Goal: Information Seeking & Learning: Learn about a topic

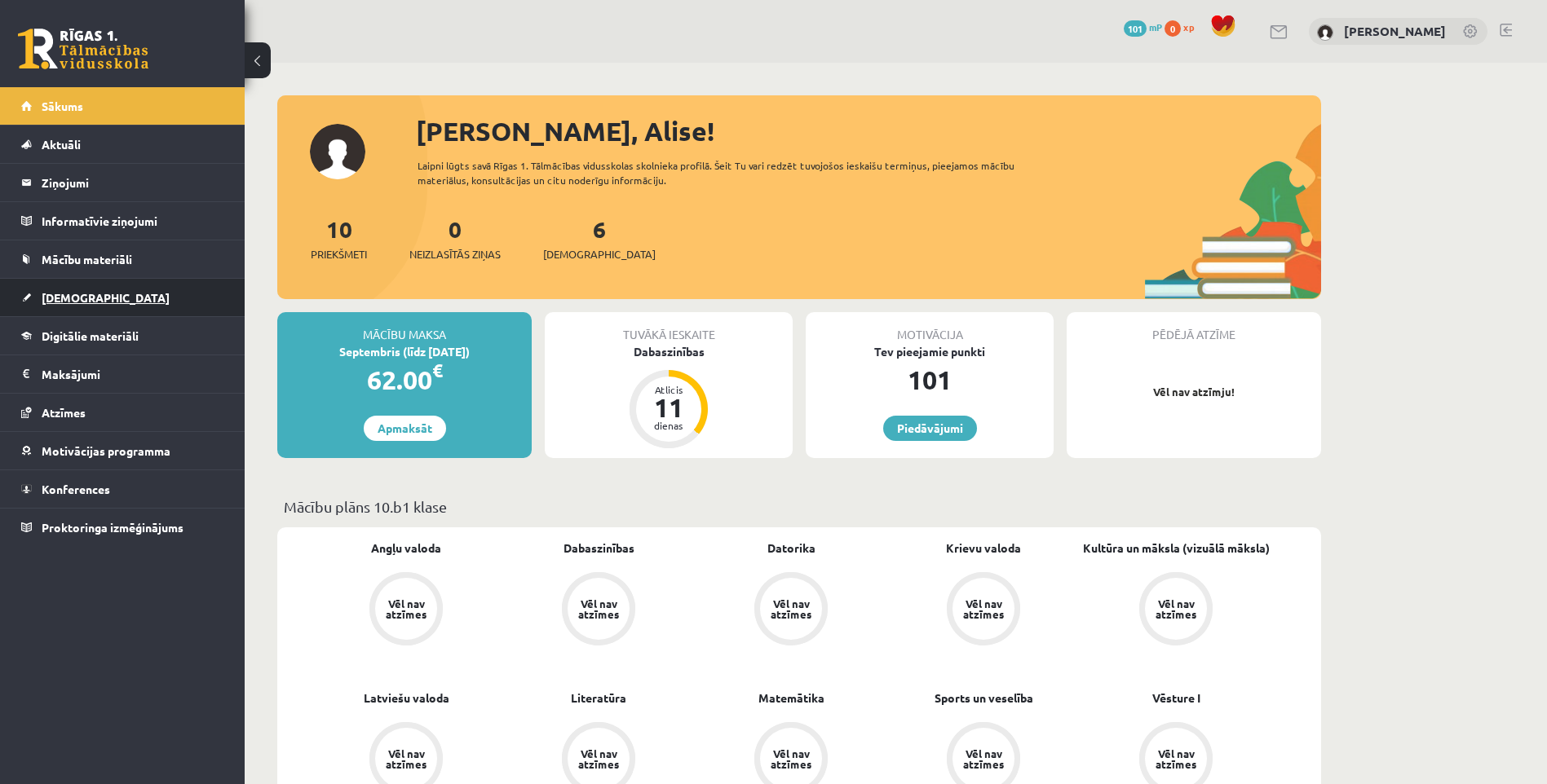
click at [65, 297] on span "[DEMOGRAPHIC_DATA]" at bounding box center [105, 298] width 128 height 15
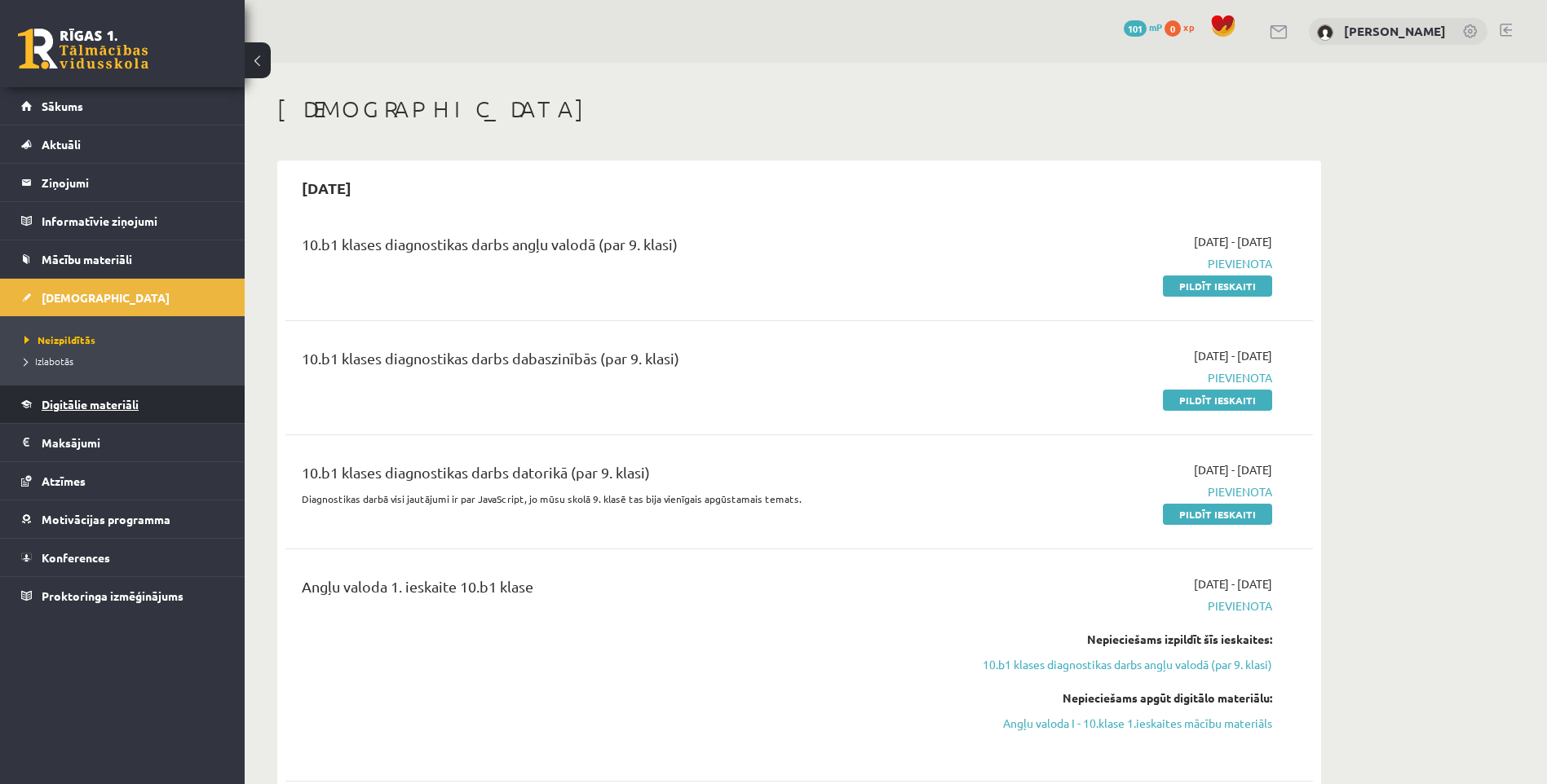
click at [83, 407] on span "Digitālie materiāli" at bounding box center [89, 404] width 97 height 15
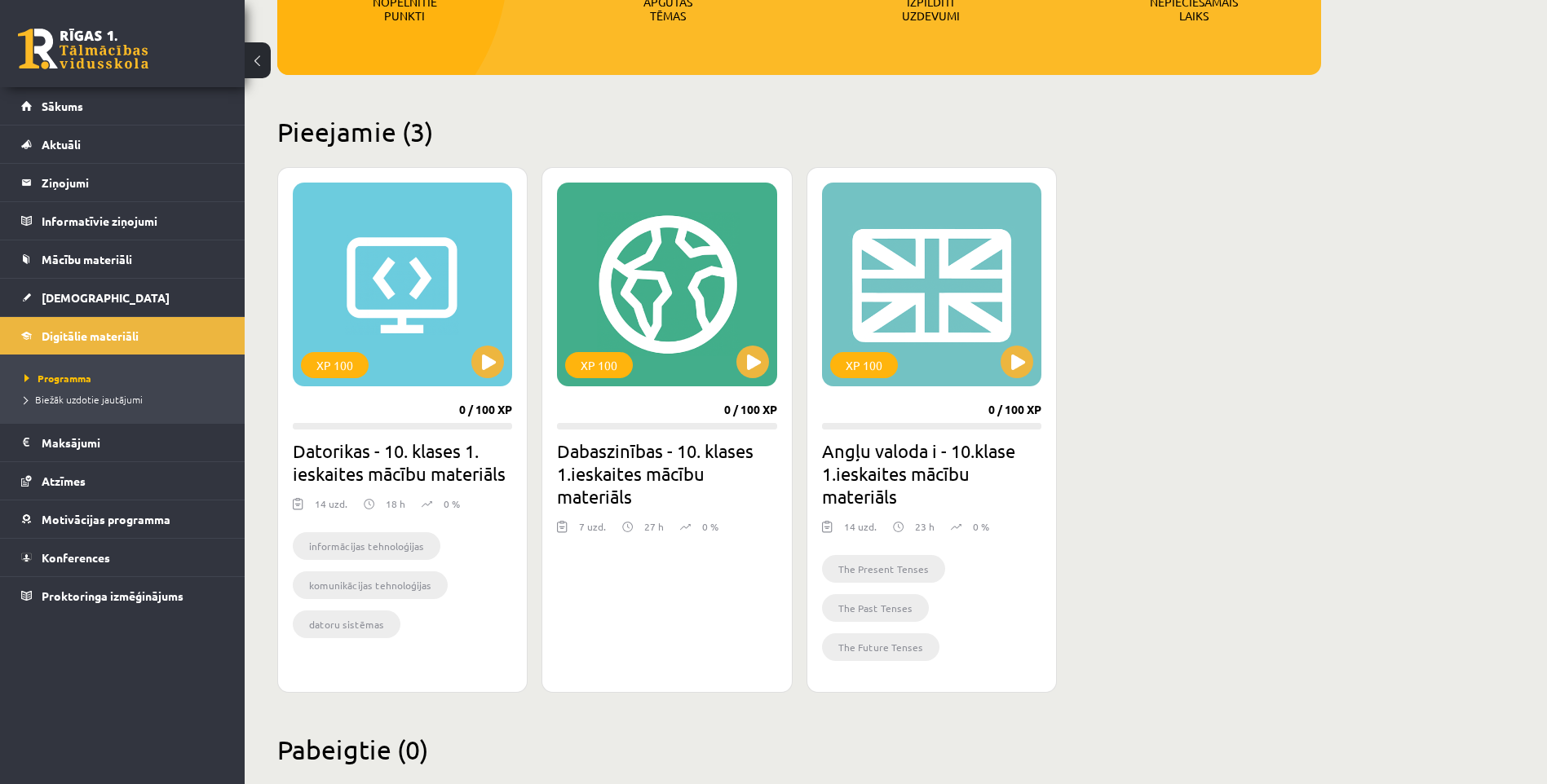
scroll to position [326, 0]
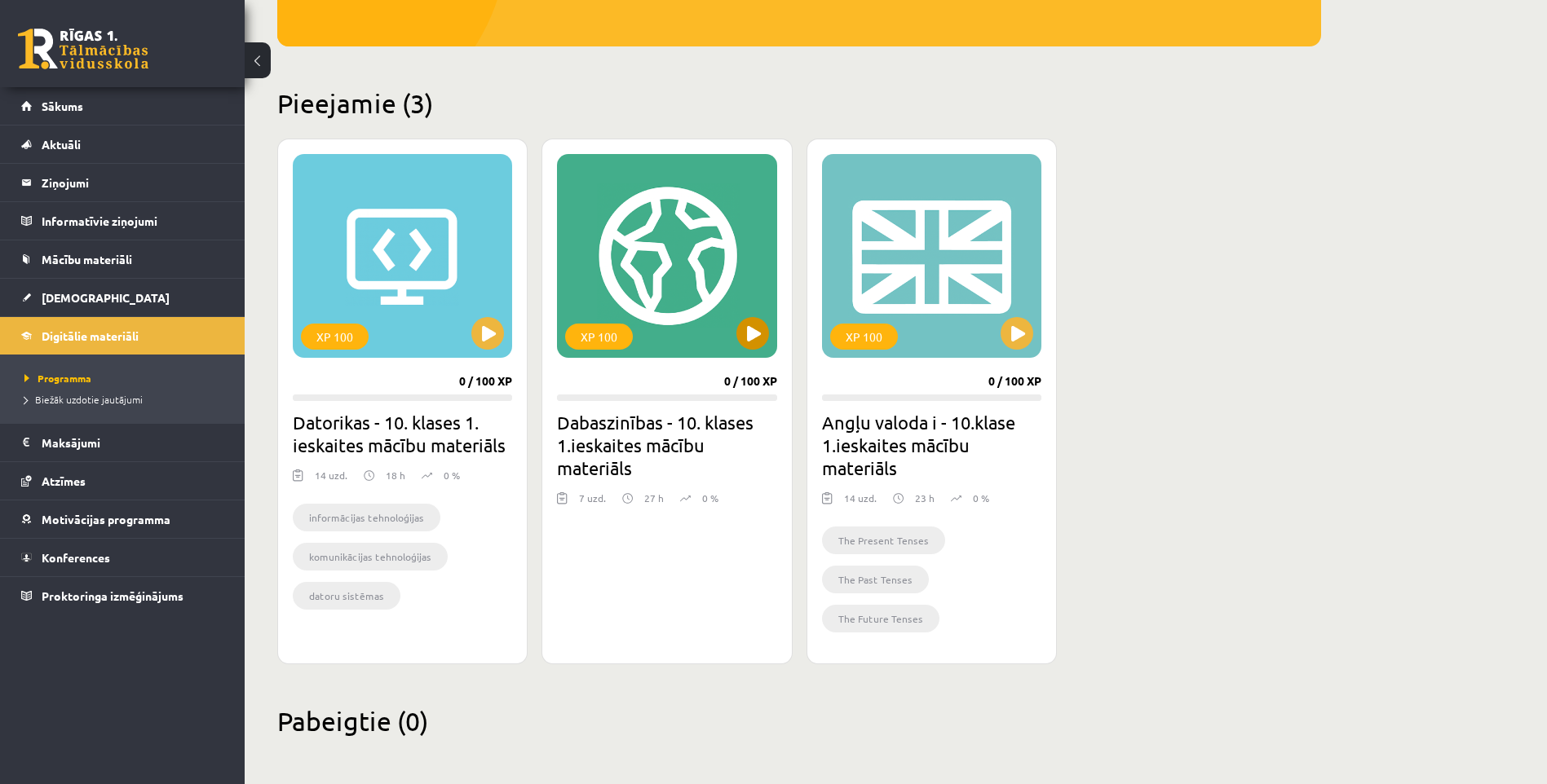
click at [682, 315] on div "XP 100" at bounding box center [666, 256] width 219 height 204
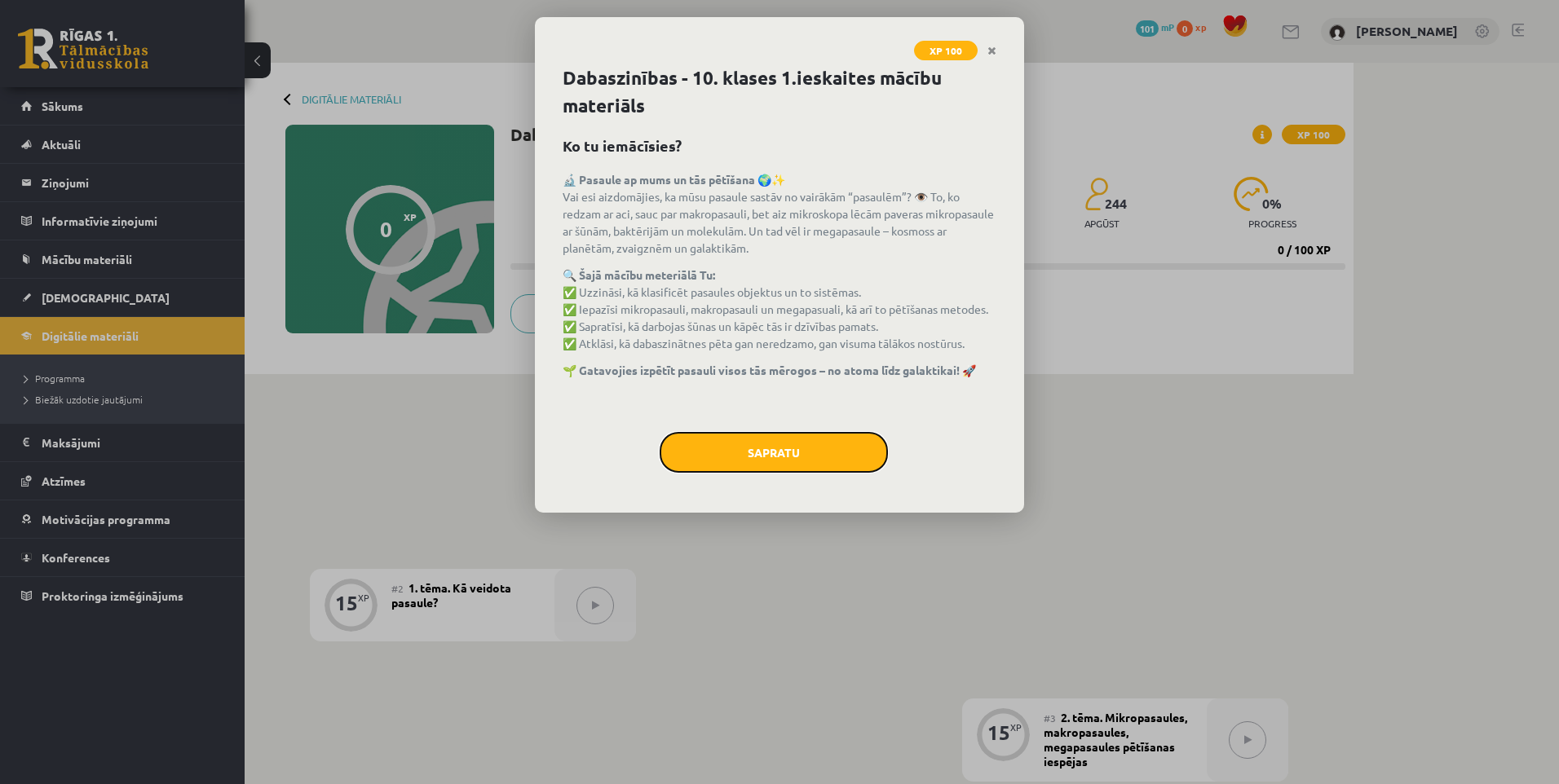
drag, startPoint x: 0, startPoint y: 0, endPoint x: 782, endPoint y: 464, distance: 909.3
click at [780, 462] on button "Sapratu" at bounding box center [774, 452] width 228 height 40
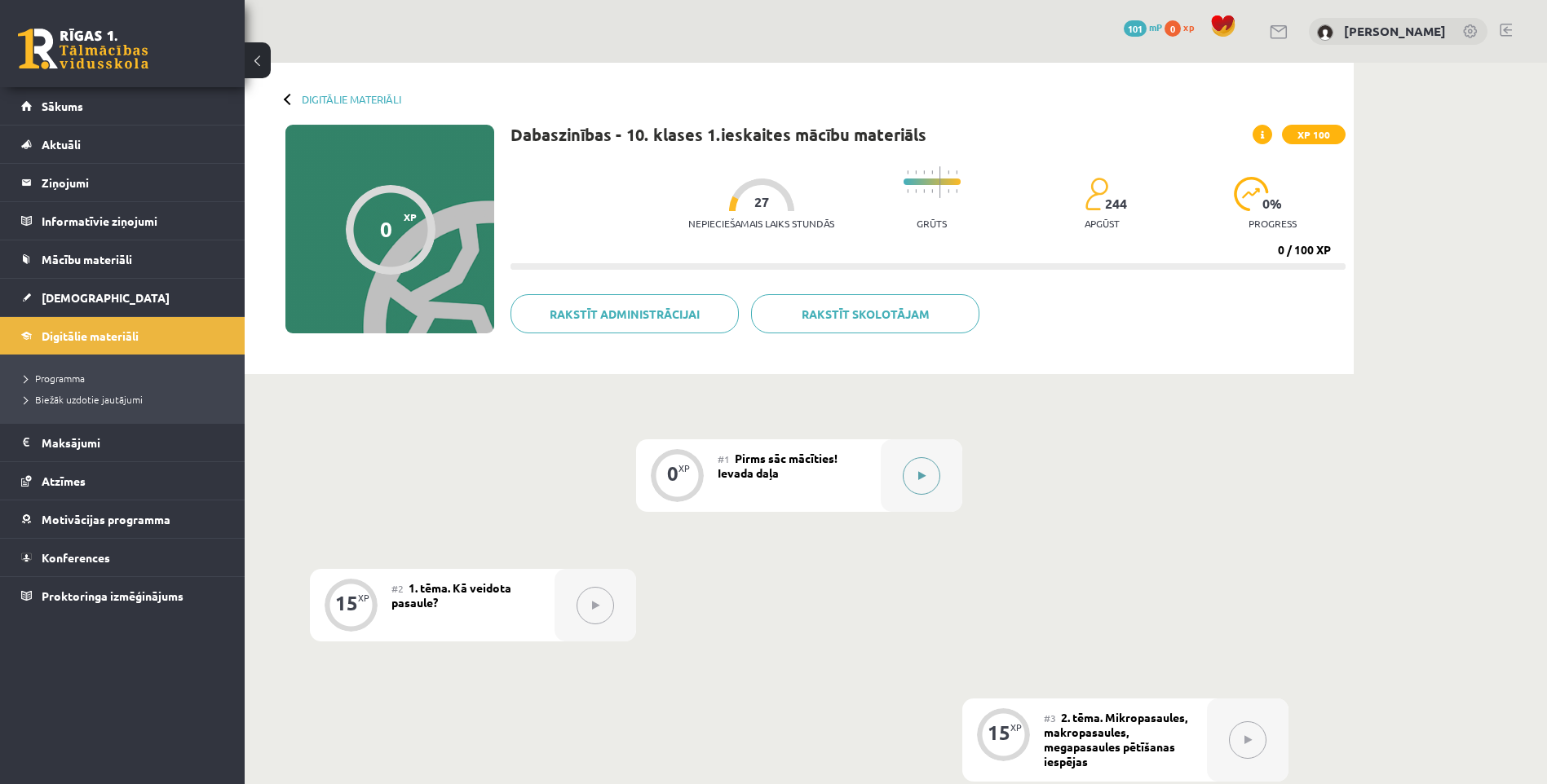
click at [920, 475] on icon at bounding box center [923, 476] width 8 height 9
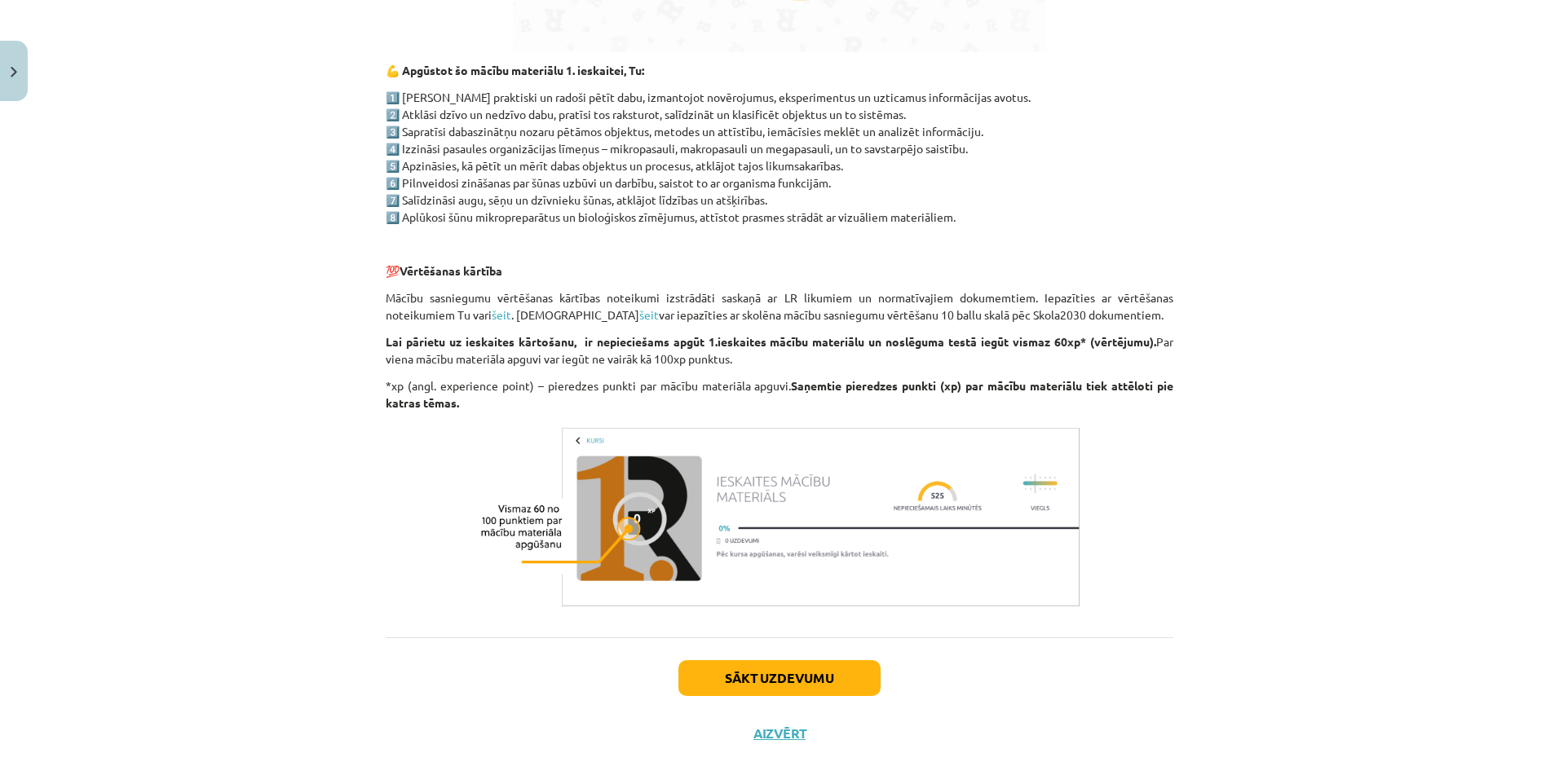
scroll to position [1099, 0]
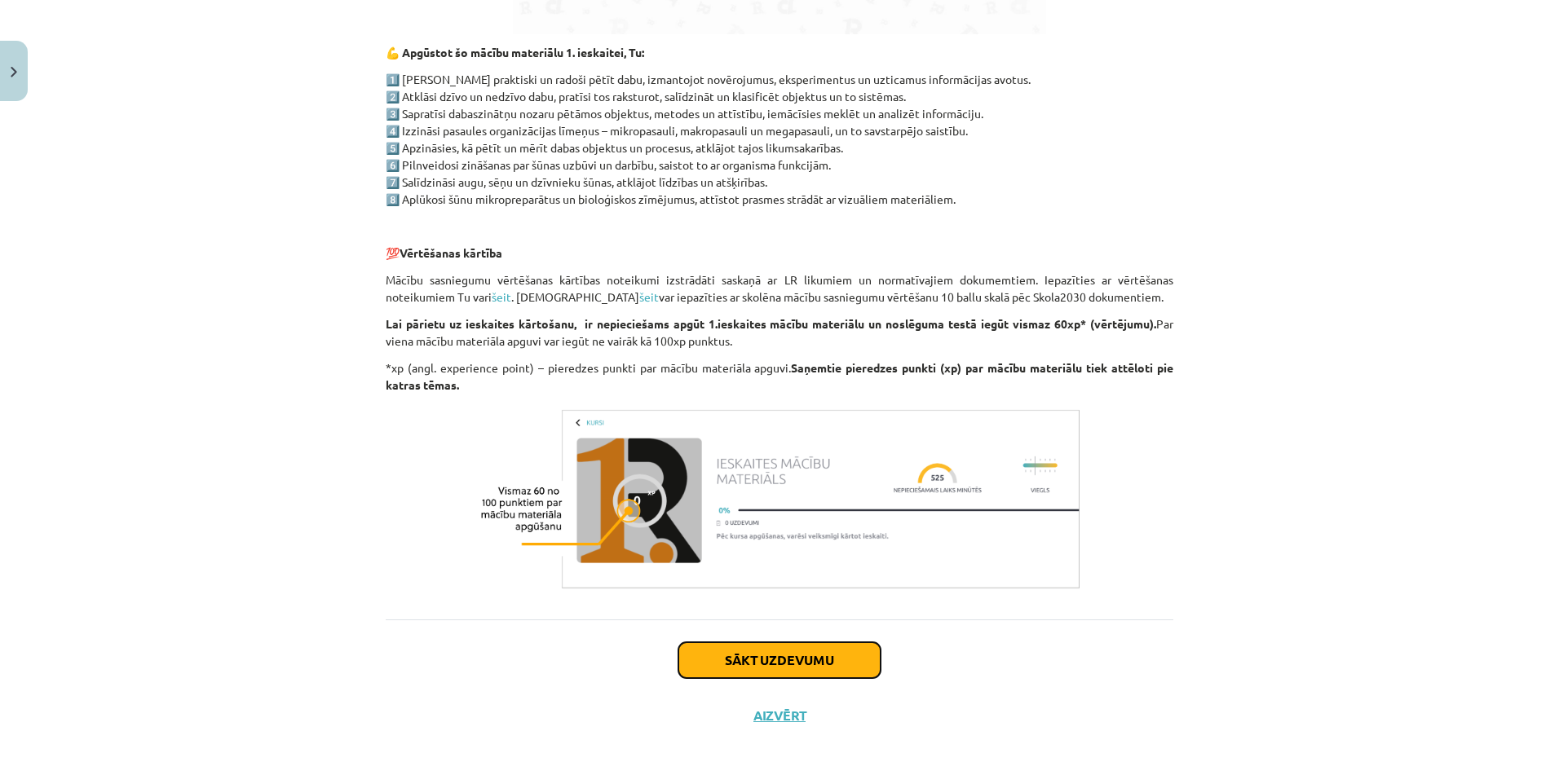
click at [744, 655] on button "Sākt uzdevumu" at bounding box center [780, 661] width 202 height 36
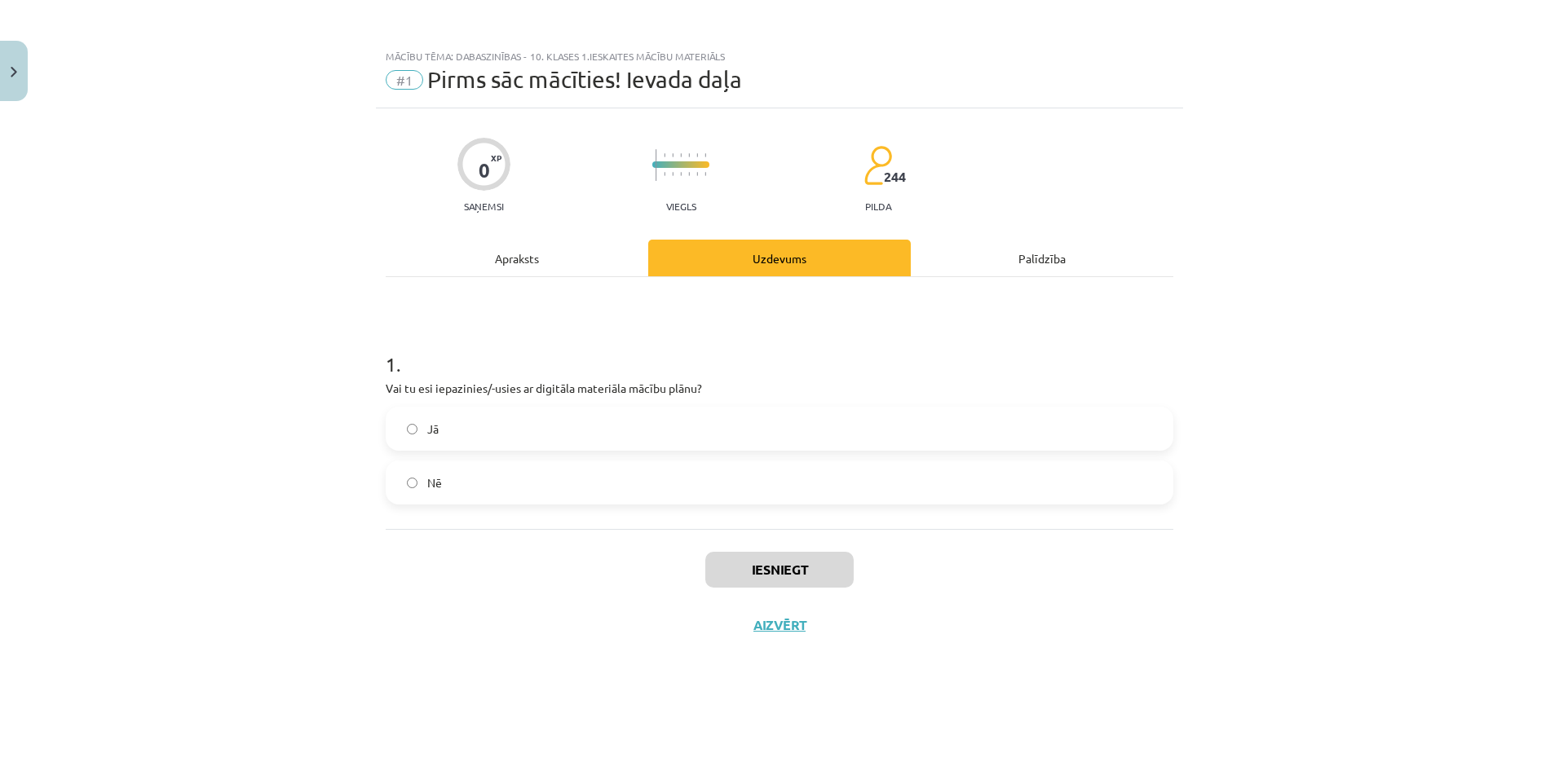
scroll to position [0, 0]
click at [782, 562] on button "Iesniegt" at bounding box center [780, 570] width 149 height 36
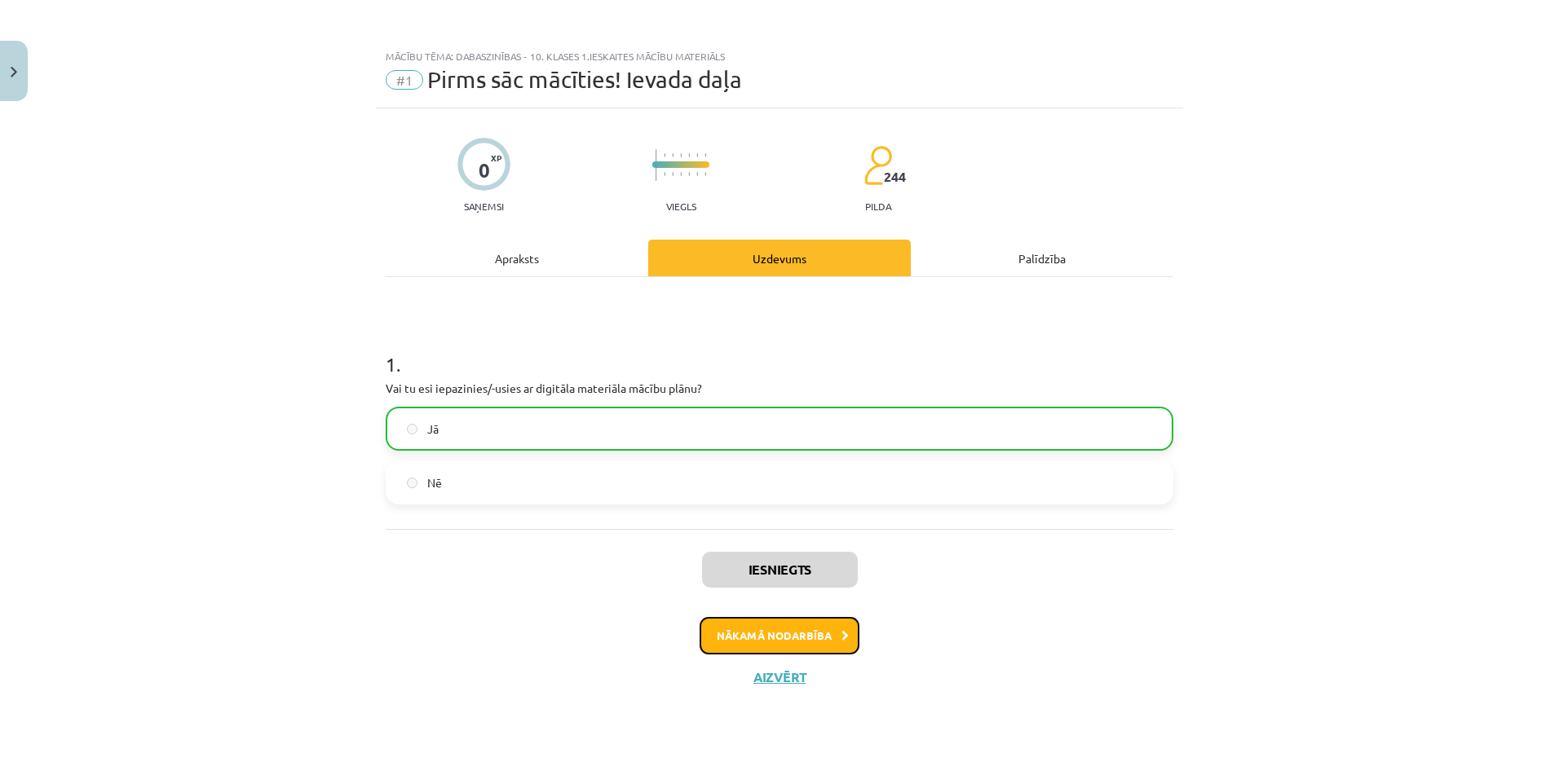
click at [760, 631] on button "Nākamā nodarbība" at bounding box center [780, 636] width 160 height 38
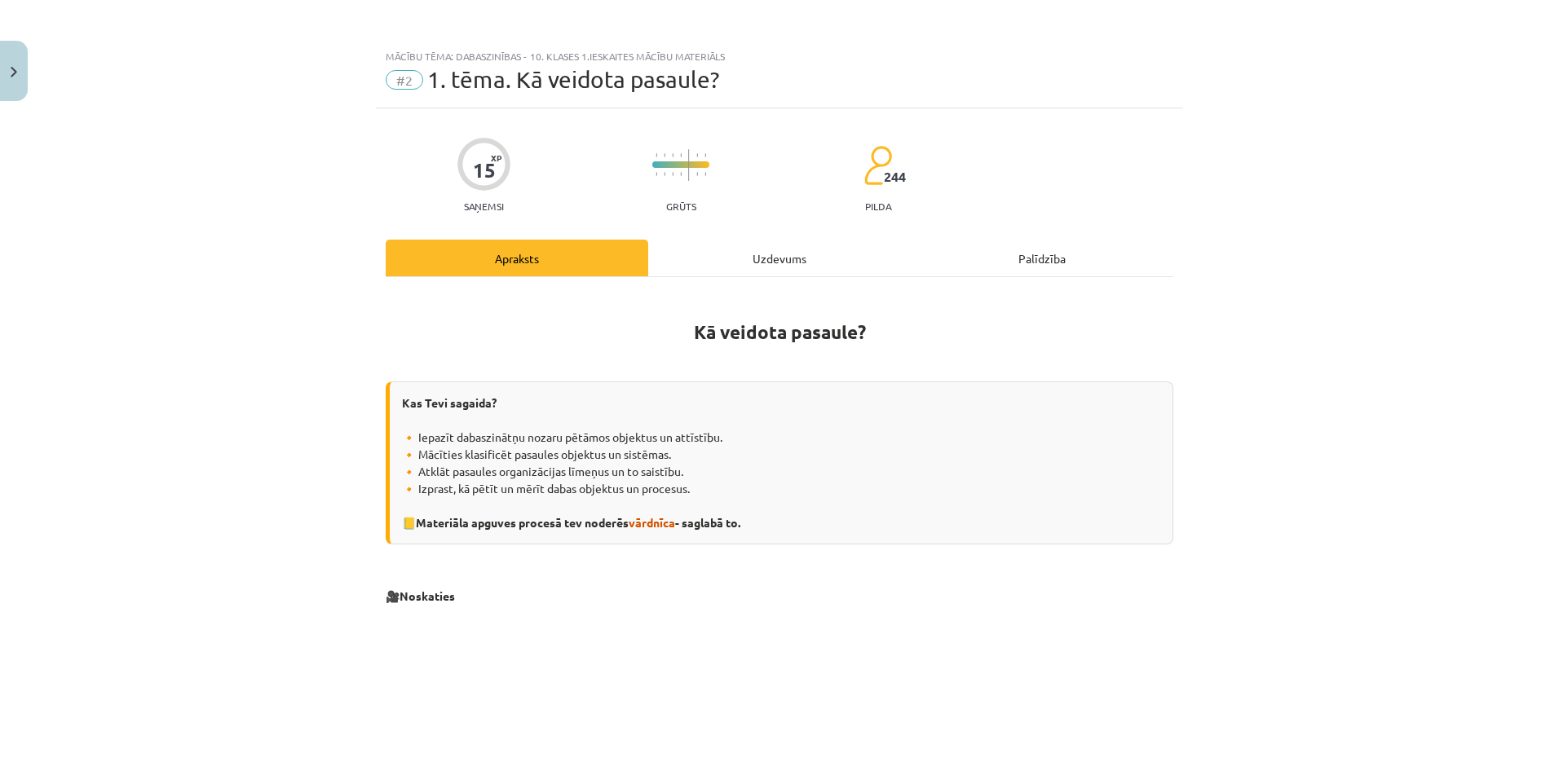
scroll to position [408, 0]
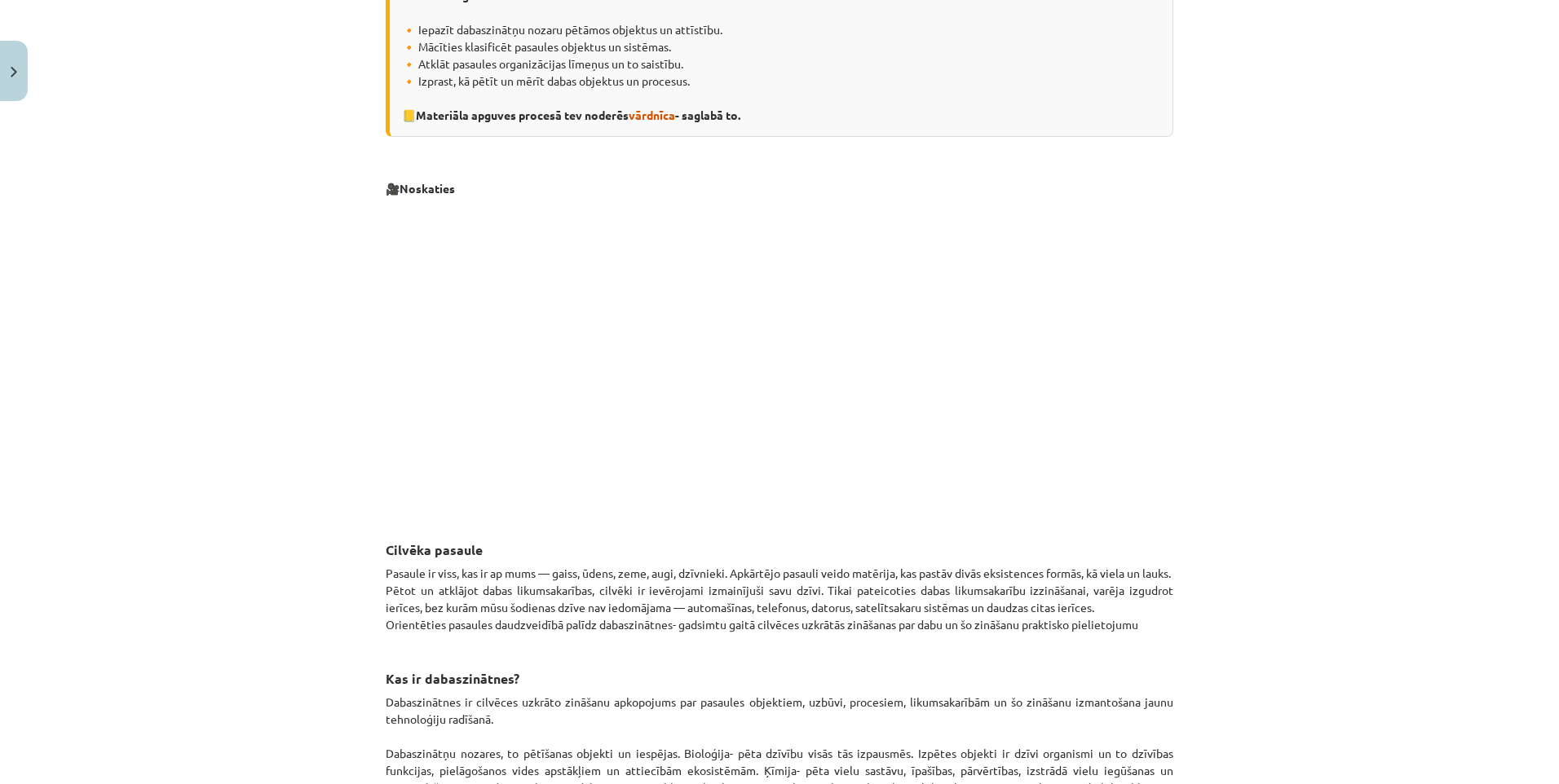
drag, startPoint x: 1381, startPoint y: 649, endPoint x: 1277, endPoint y: 478, distance: 200.1
click at [1381, 649] on div "Mācību tēma: Dabaszinības - 10. klases 1.ieskaites mācību materiāls #2 1. tēma.…" at bounding box center [780, 392] width 1559 height 784
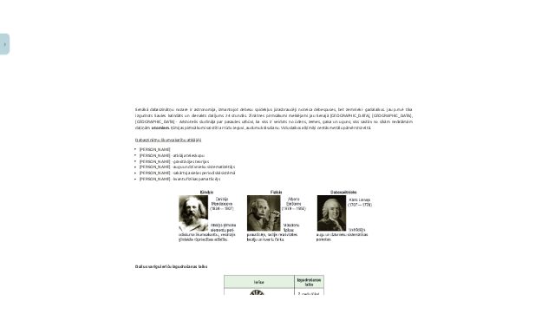
scroll to position [1475, 0]
